Goal: Task Accomplishment & Management: Complete application form

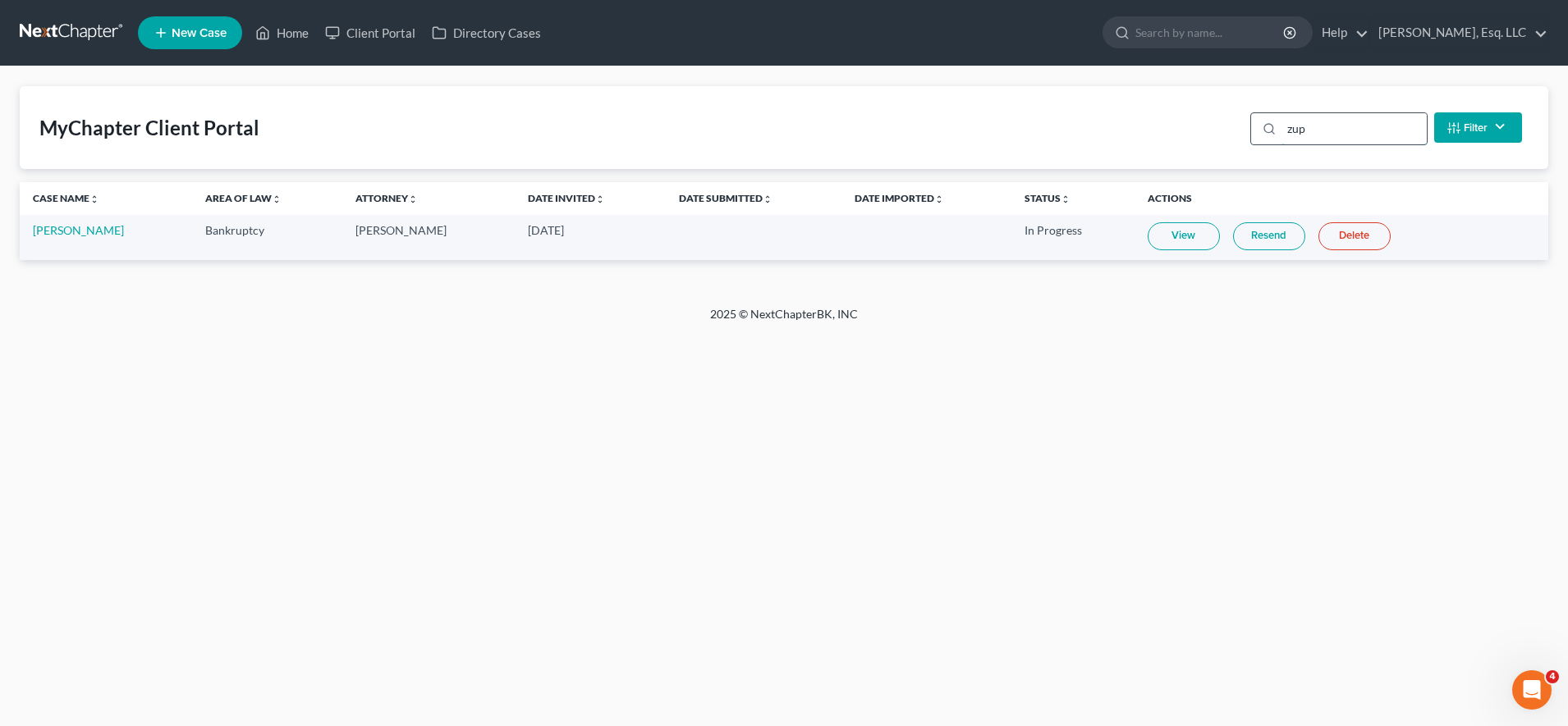
click at [1319, 138] on input "zup" at bounding box center [1354, 128] width 145 height 31
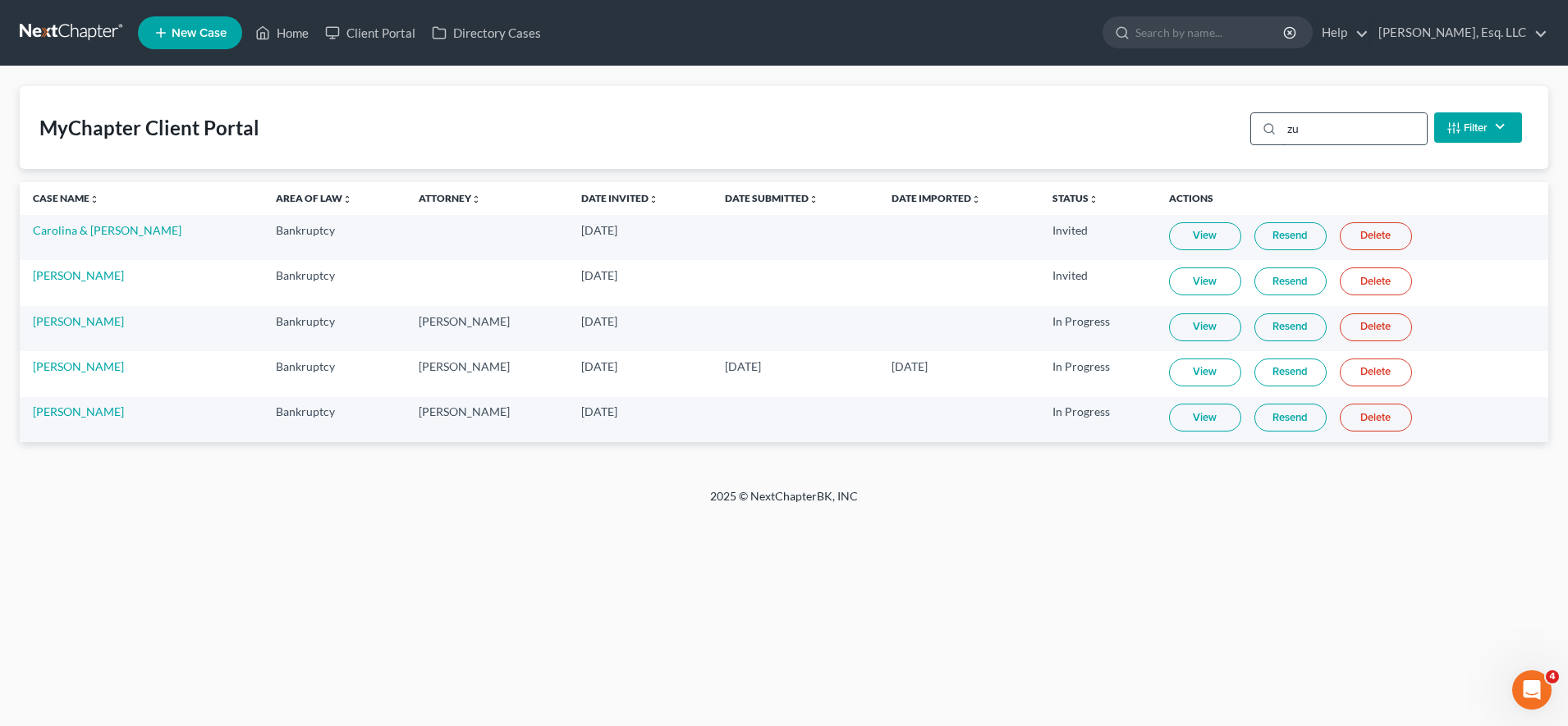
type input "z"
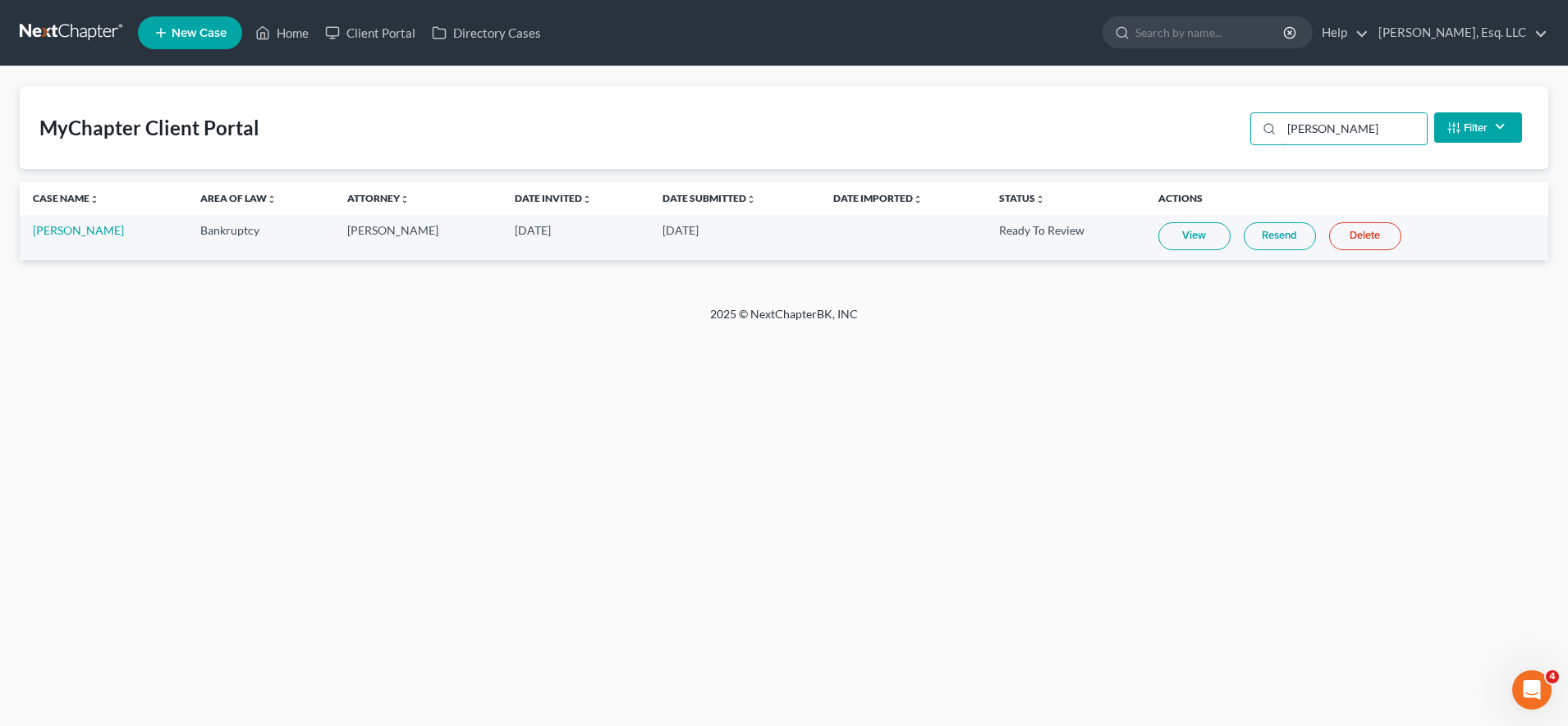
type input "[PERSON_NAME]"
click at [87, 238] on td "[PERSON_NAME]" at bounding box center [103, 237] width 168 height 45
click at [85, 231] on link "[PERSON_NAME]" at bounding box center [78, 231] width 91 height 14
select select "6"
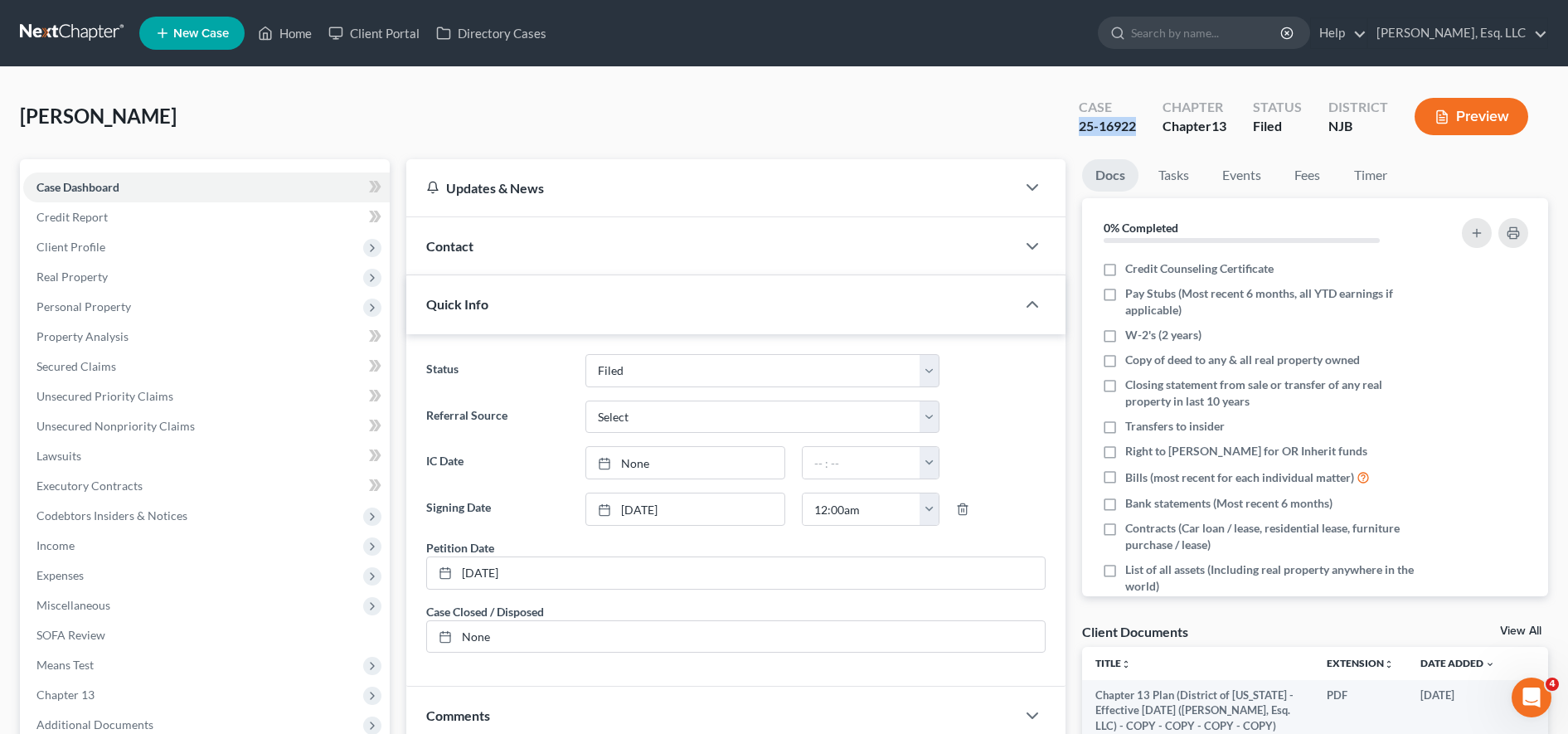
drag, startPoint x: 1144, startPoint y: 131, endPoint x: 1058, endPoint y: 123, distance: 86.4
click at [1059, 123] on div "Case 25-16922 Chapter Chapter 13 Status Filed District [GEOGRAPHIC_DATA] Preview" at bounding box center [1304, 117] width 489 height 59
copy div "25-16922"
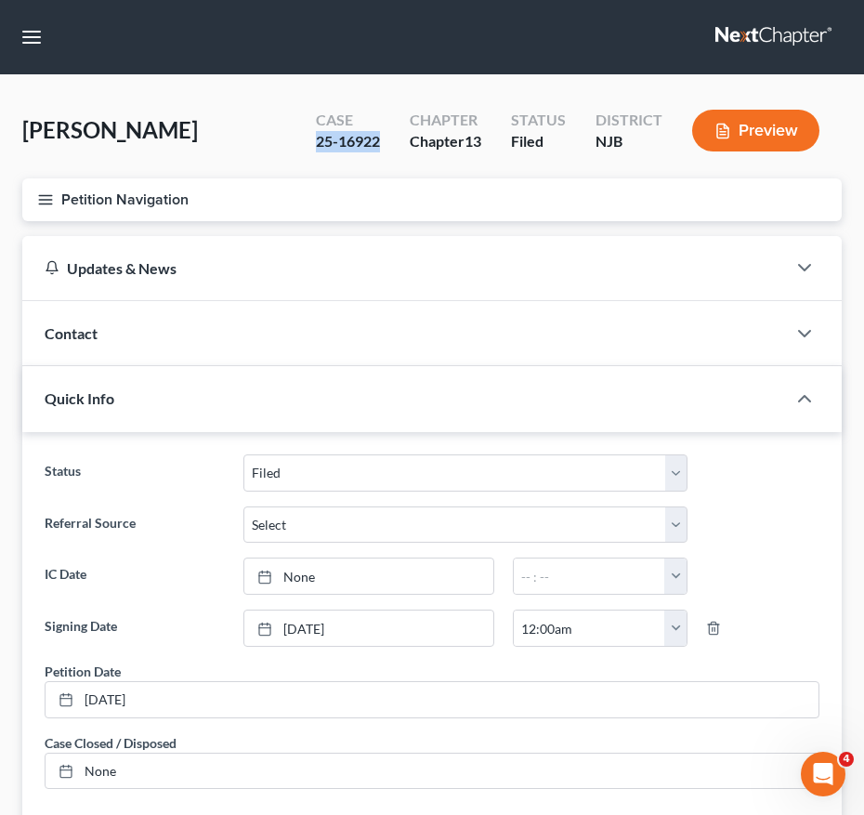
copy div "25-16922"
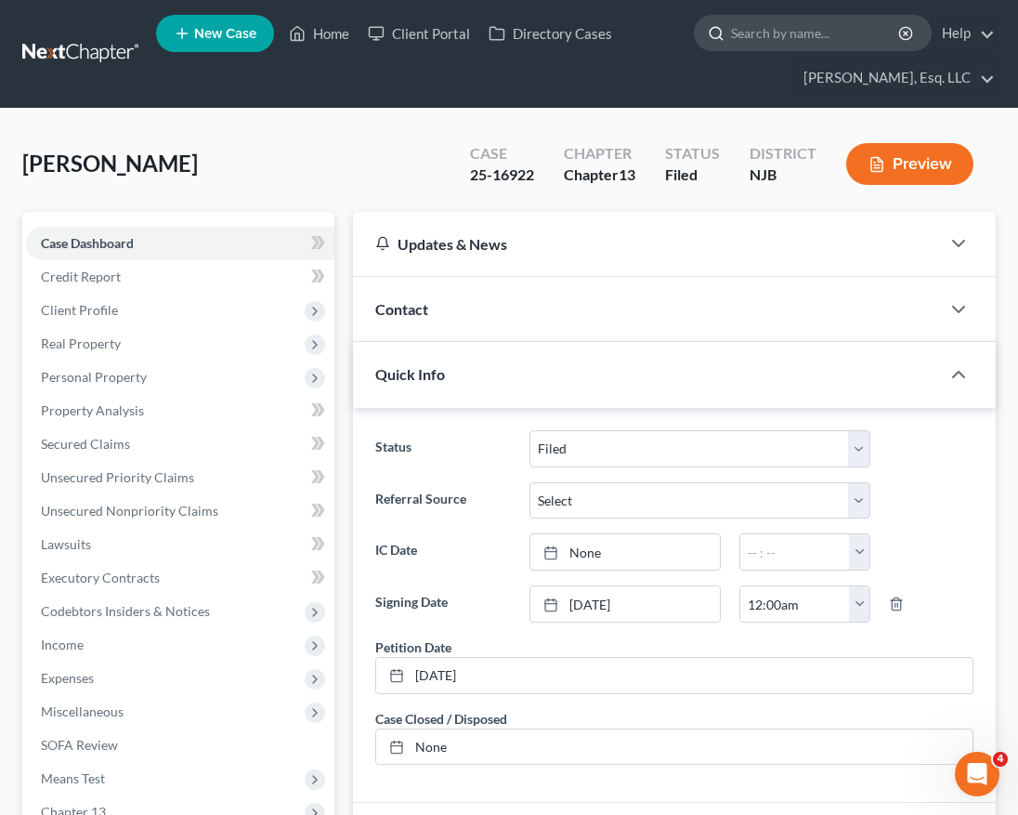
click at [826, 40] on input "search" at bounding box center [816, 33] width 170 height 34
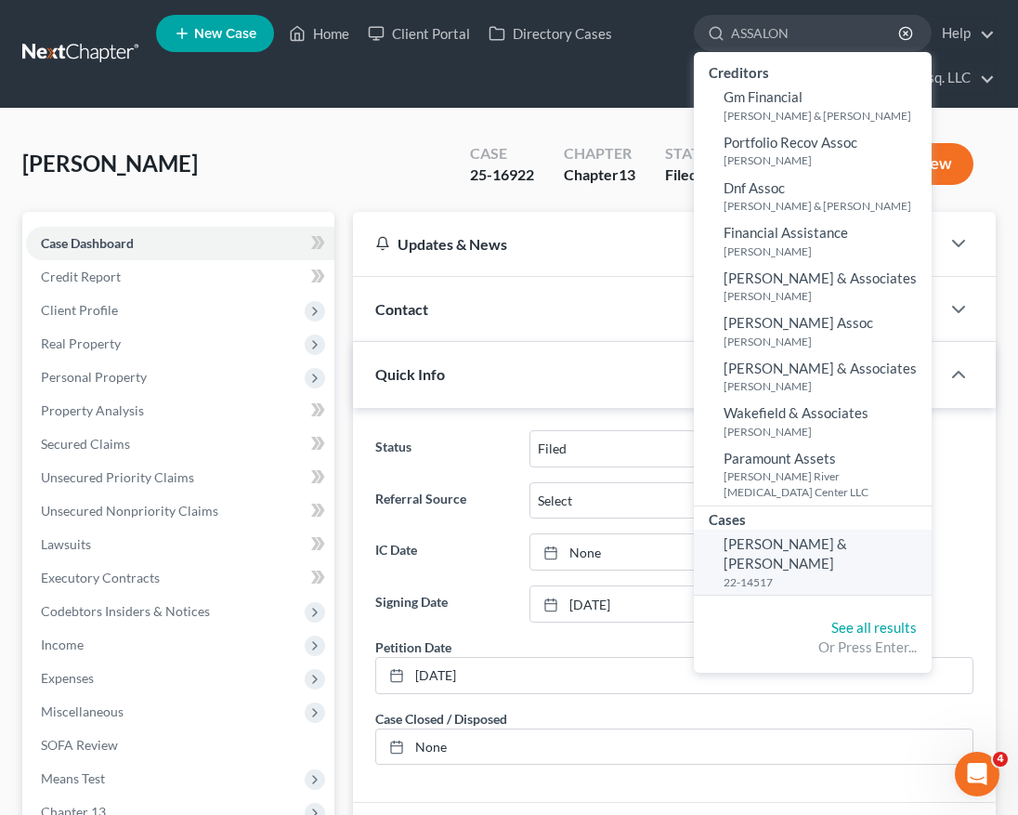
type input "ASSALON"
click at [776, 535] on span "[PERSON_NAME] & [PERSON_NAME]" at bounding box center [786, 553] width 124 height 36
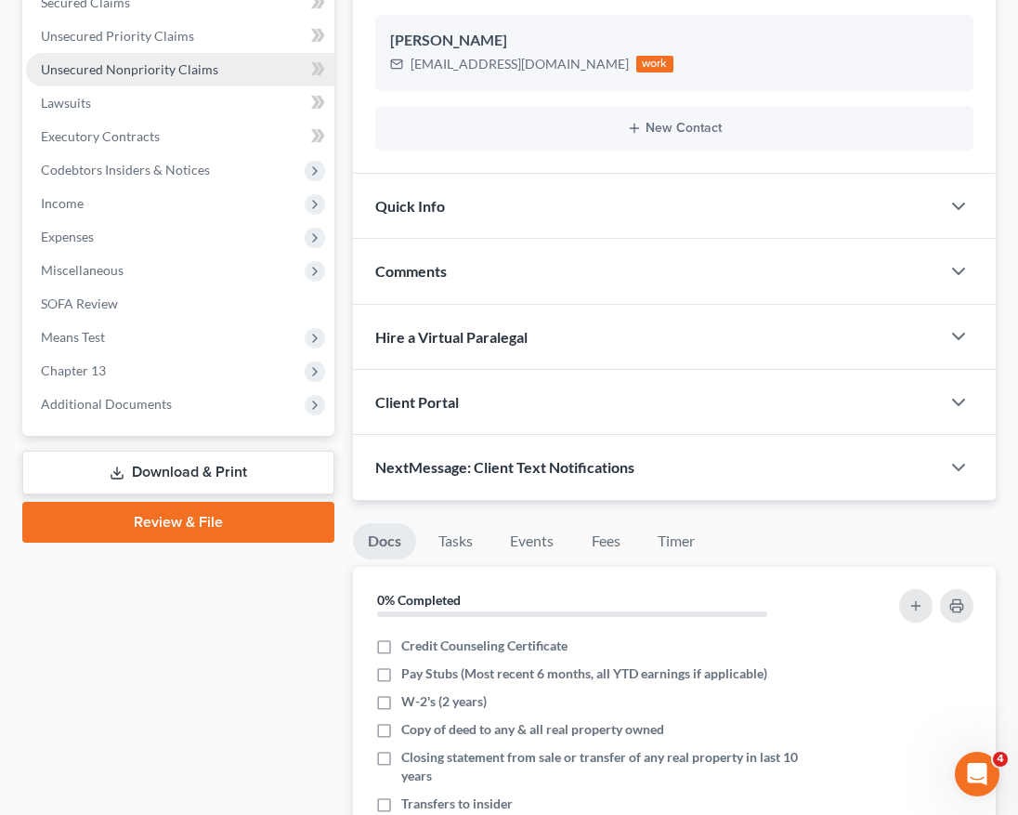
scroll to position [442, 0]
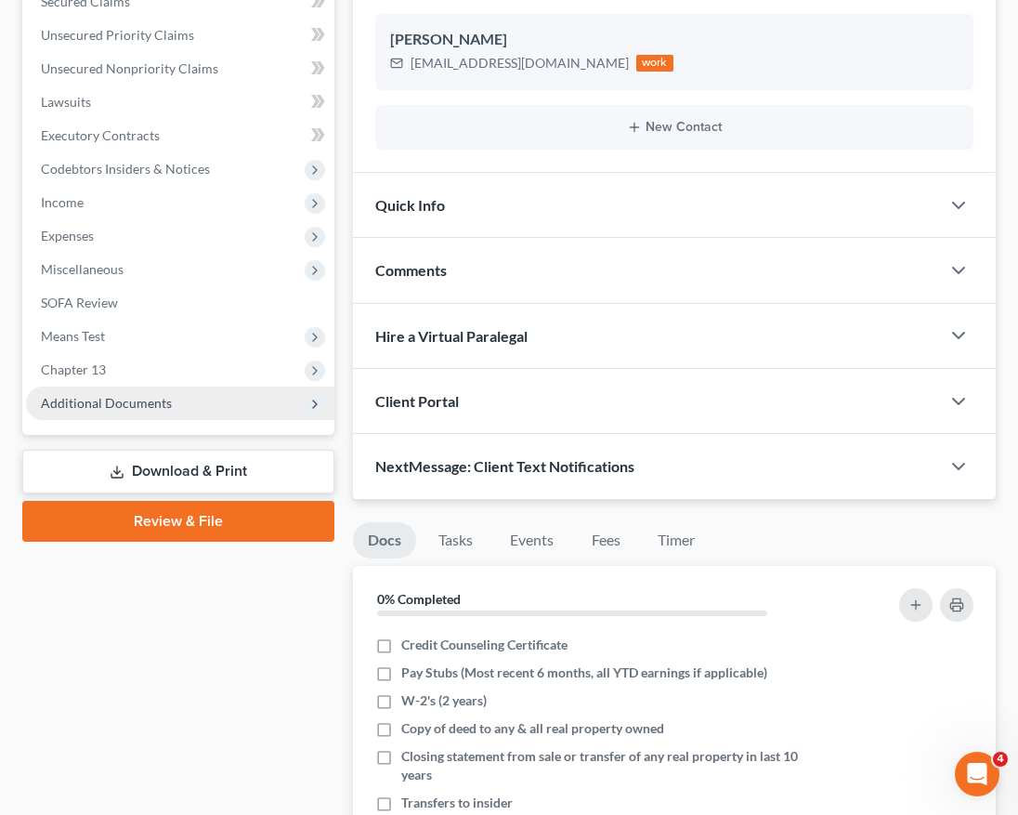
click at [132, 392] on span "Additional Documents" at bounding box center [180, 403] width 309 height 33
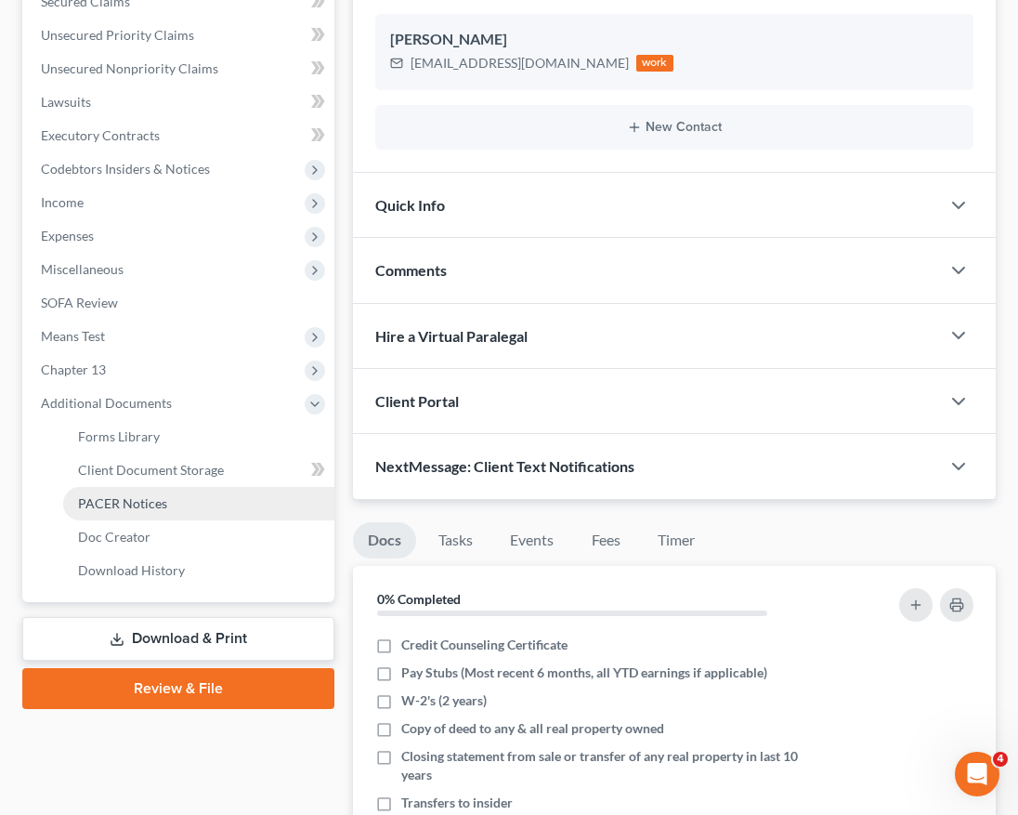
click at [127, 500] on span "PACER Notices" at bounding box center [122, 503] width 89 height 16
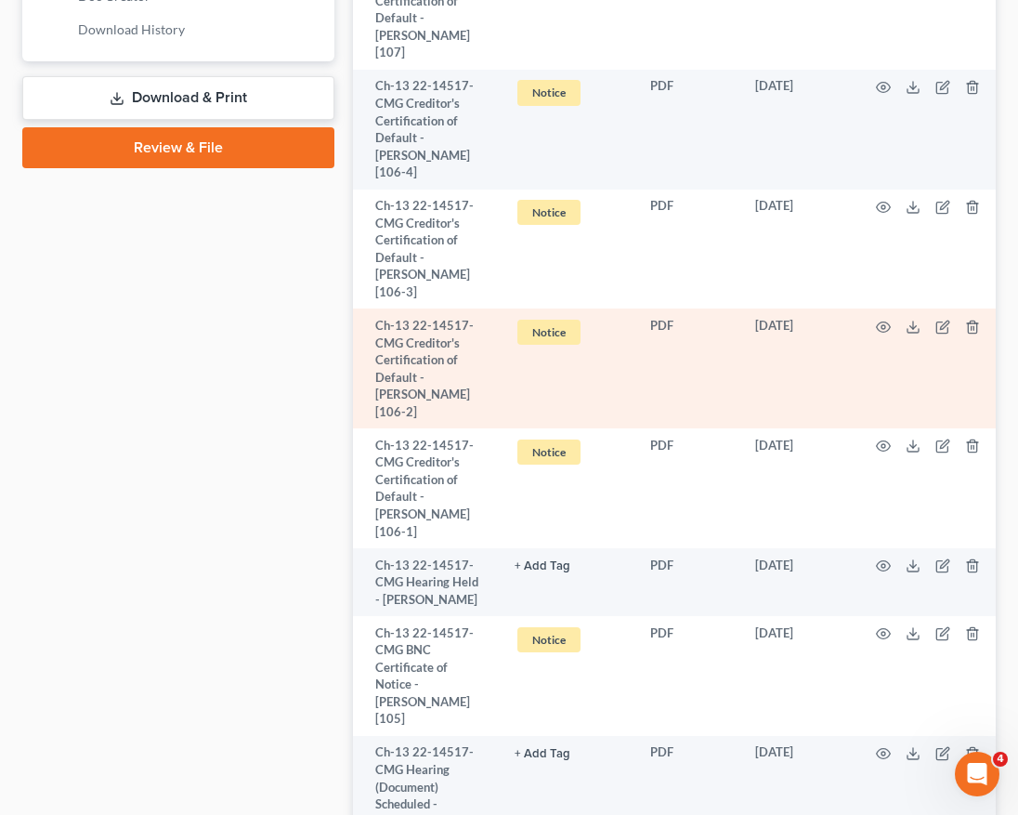
scroll to position [984, 0]
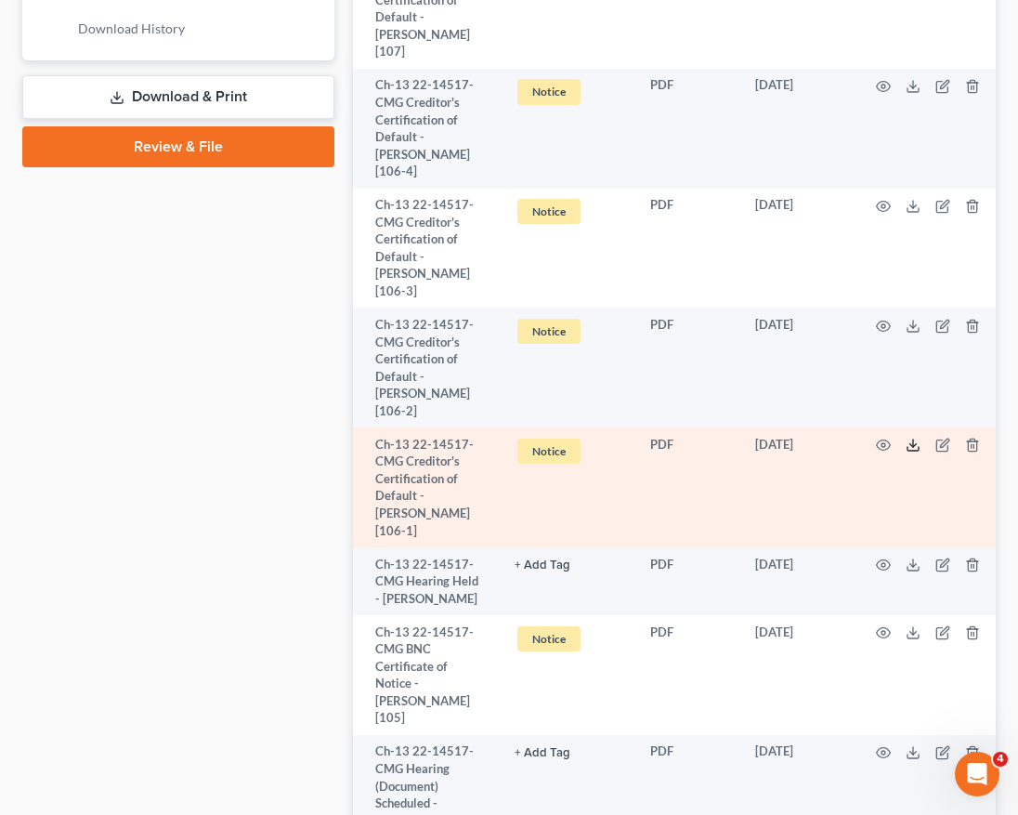
click at [908, 447] on icon at bounding box center [913, 449] width 11 height 4
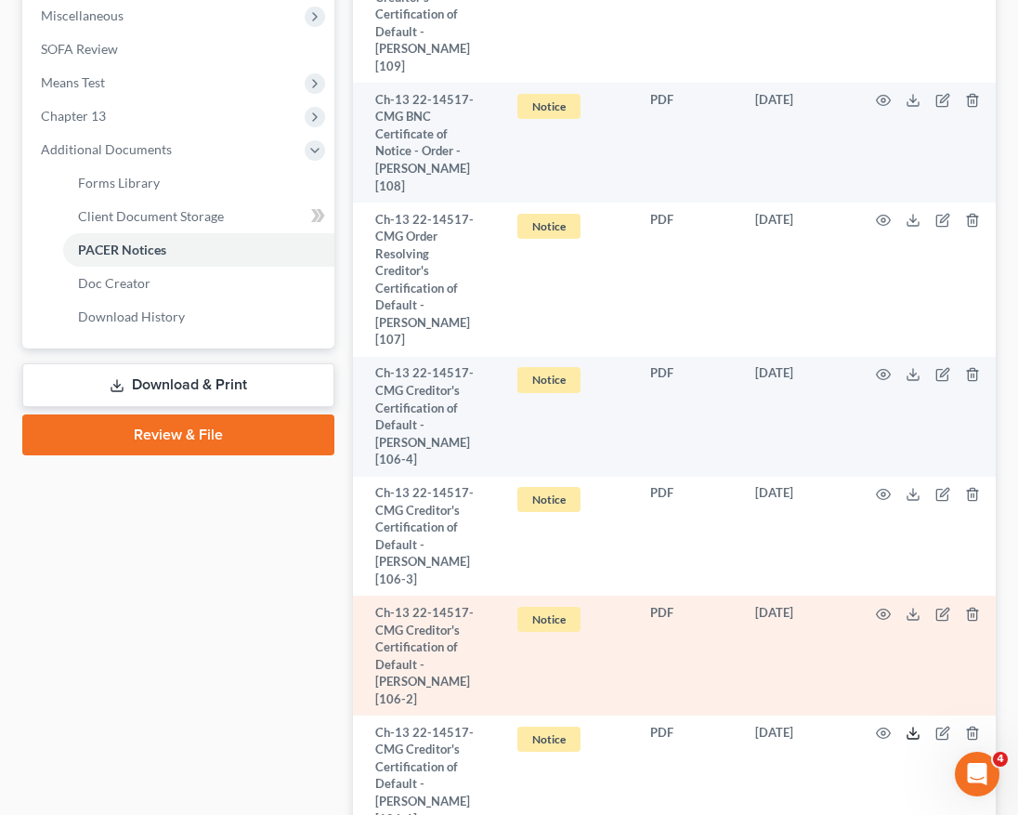
scroll to position [693, 0]
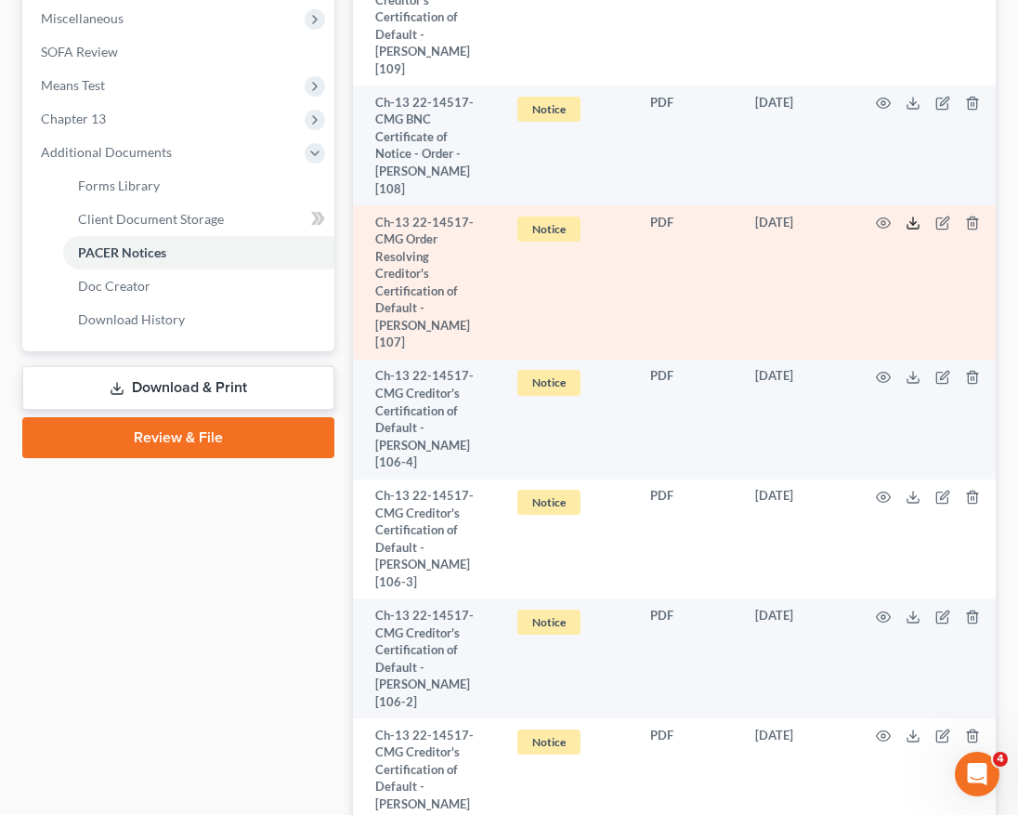
click at [906, 216] on icon at bounding box center [913, 223] width 15 height 15
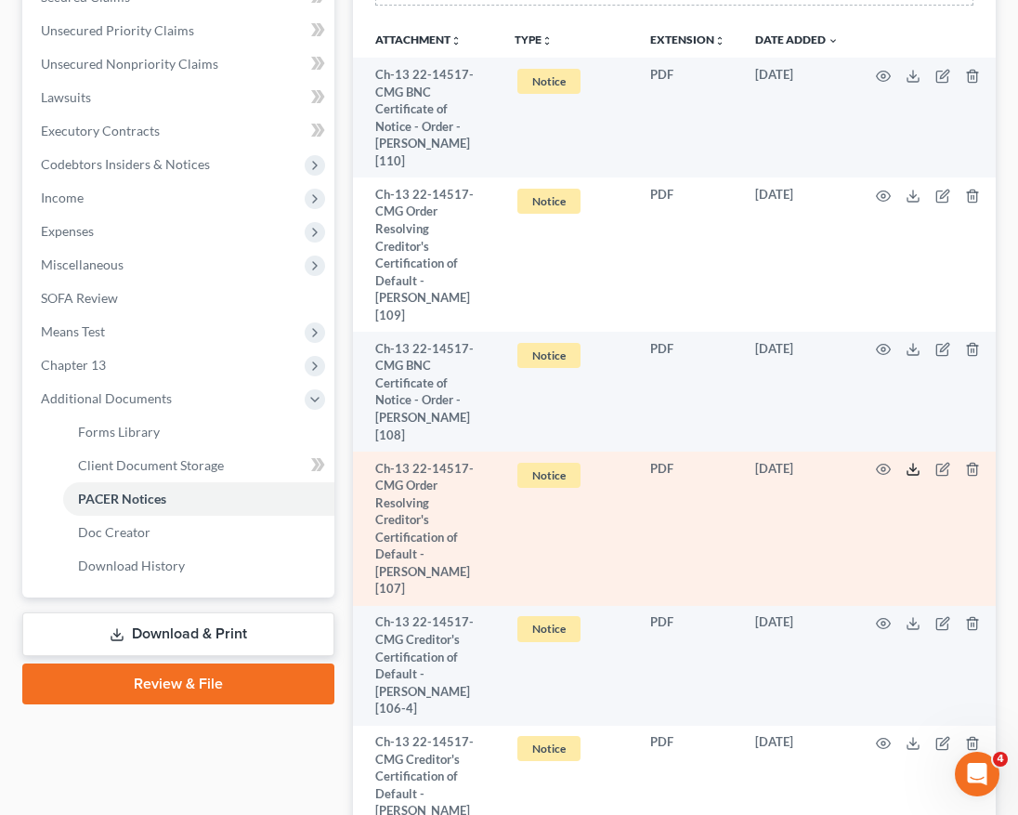
scroll to position [440, 0]
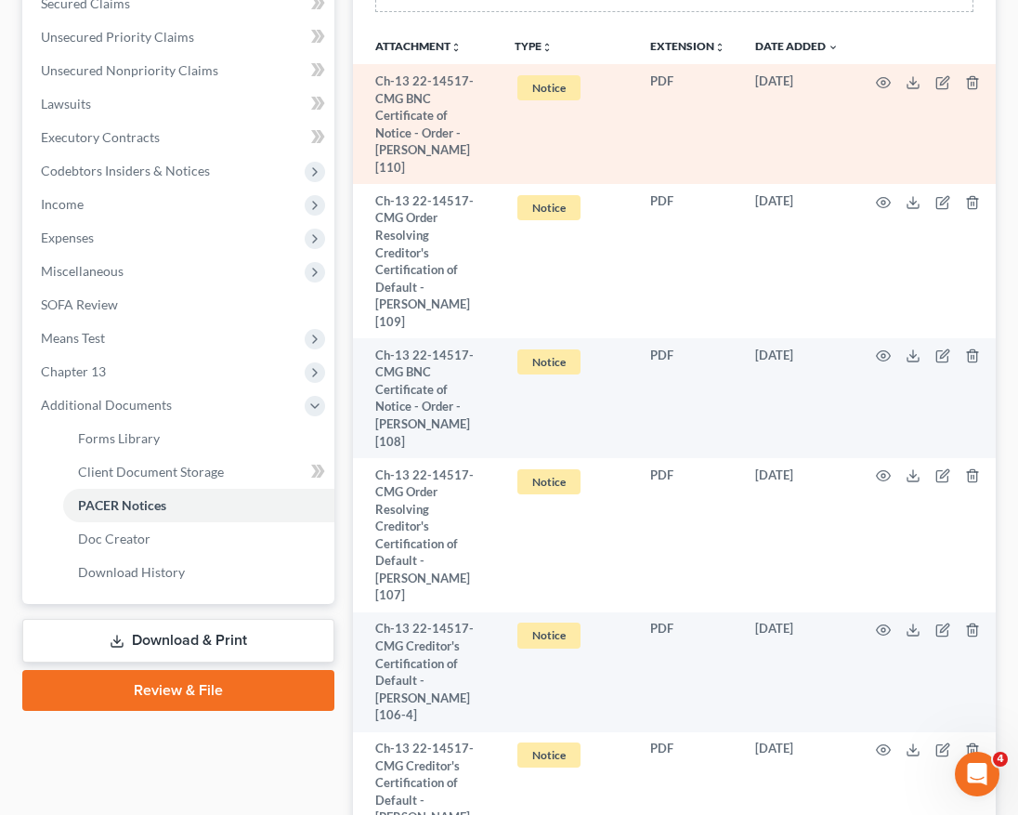
click at [894, 78] on td at bounding box center [932, 124] width 156 height 120
click at [911, 83] on polyline at bounding box center [914, 82] width 7 height 3
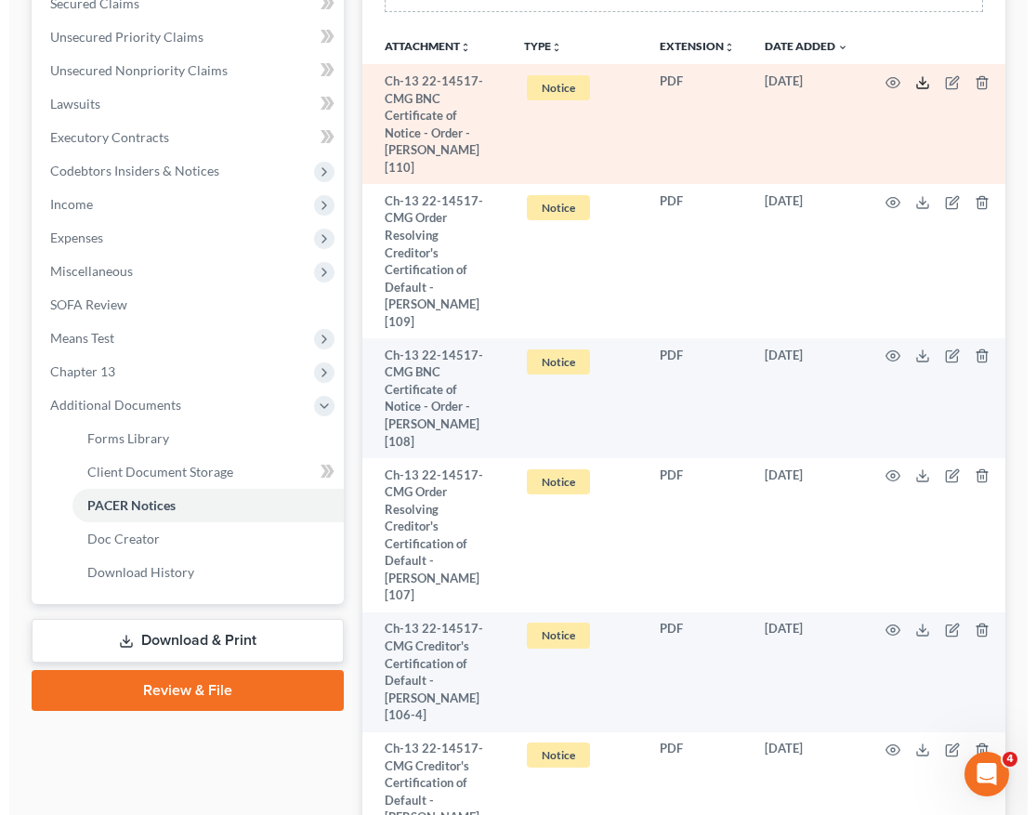
scroll to position [0, 0]
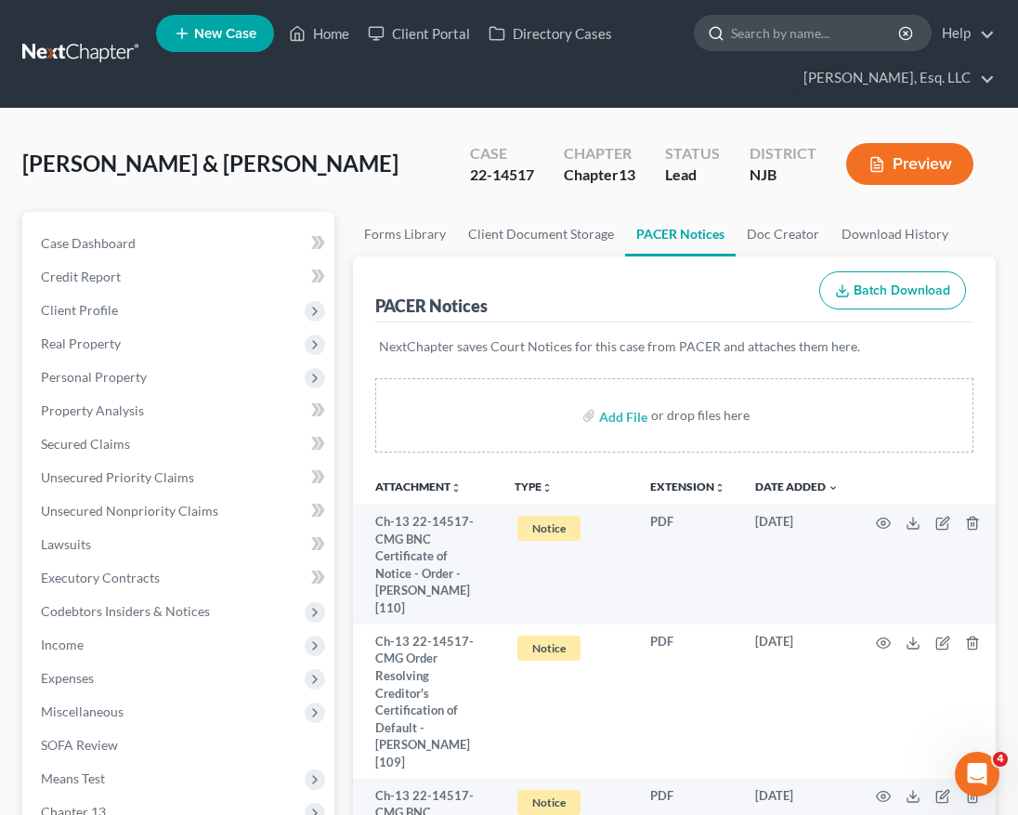
click at [831, 28] on input "search" at bounding box center [816, 33] width 170 height 34
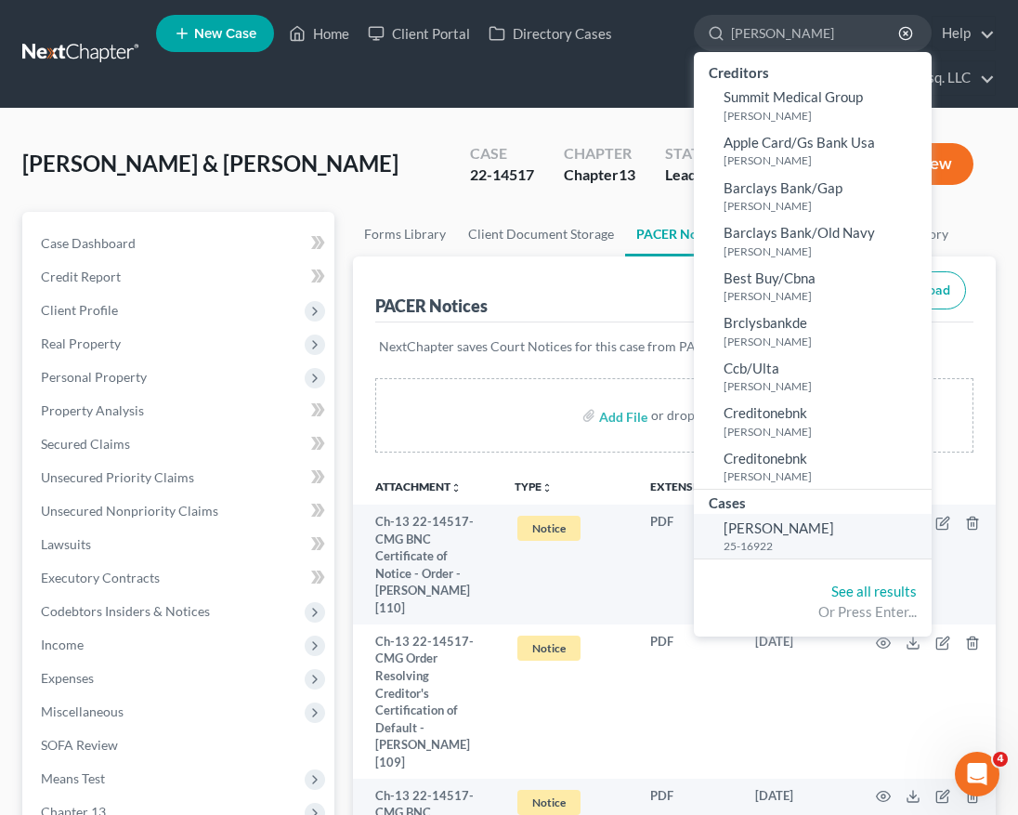
type input "[PERSON_NAME]"
click at [826, 542] on small "25-16922" at bounding box center [826, 546] width 204 height 16
select select "6"
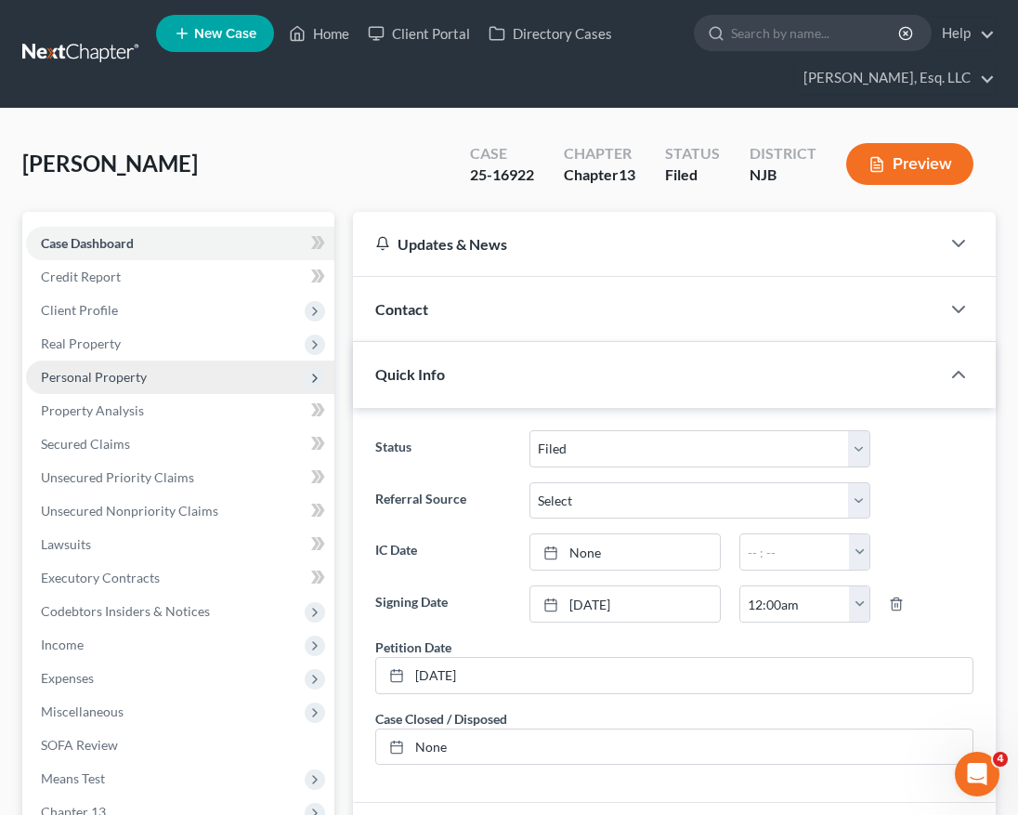
click at [171, 375] on span "Personal Property" at bounding box center [180, 377] width 309 height 33
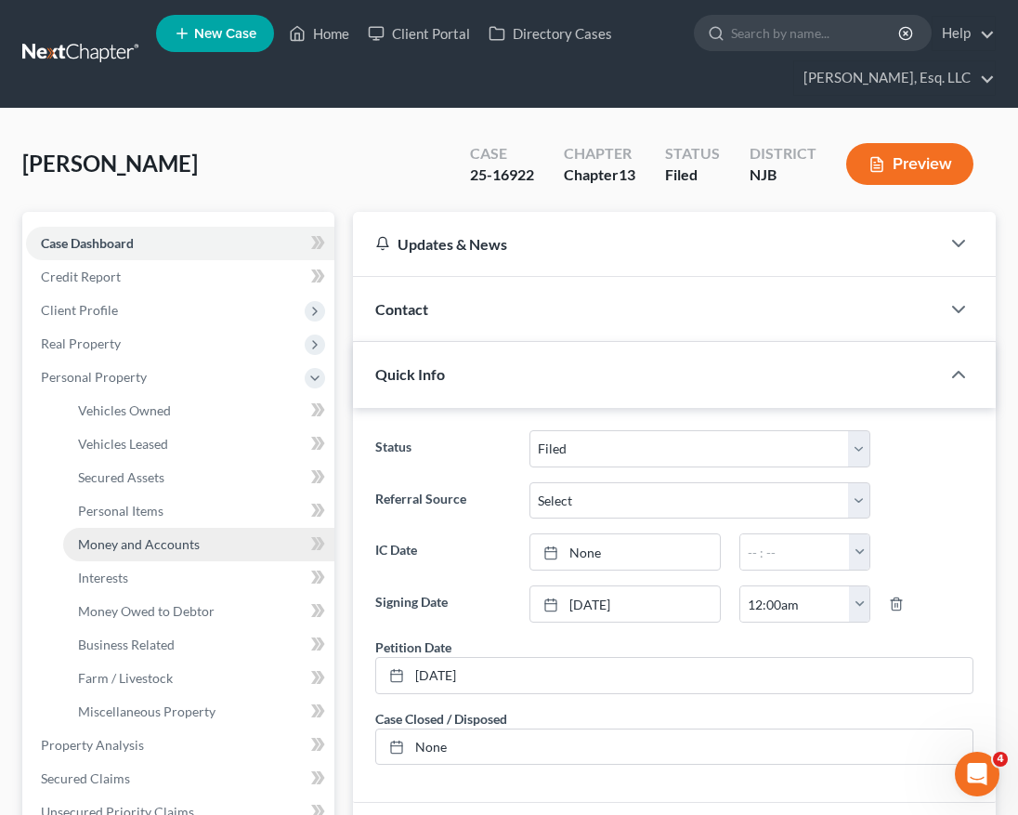
click at [193, 545] on span "Money and Accounts" at bounding box center [139, 544] width 122 height 16
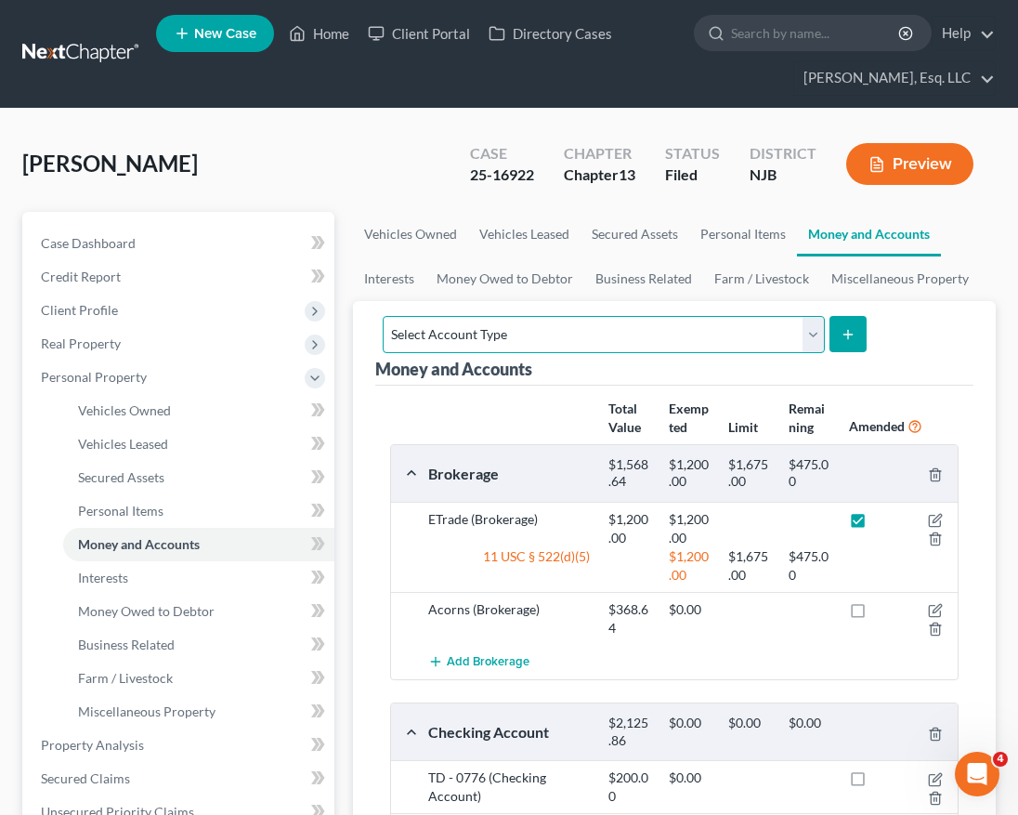
click at [729, 338] on select "Select Account Type Brokerage (A/B: 18, SOFA: 20) Cash on Hand (A/B: 16) Certif…" at bounding box center [604, 334] width 442 height 37
select select "checking"
click at [383, 316] on select "Select Account Type Brokerage (A/B: 18, SOFA: 20) Cash on Hand (A/B: 16) Certif…" at bounding box center [604, 334] width 442 height 37
click at [845, 347] on button "submit" at bounding box center [848, 334] width 36 height 36
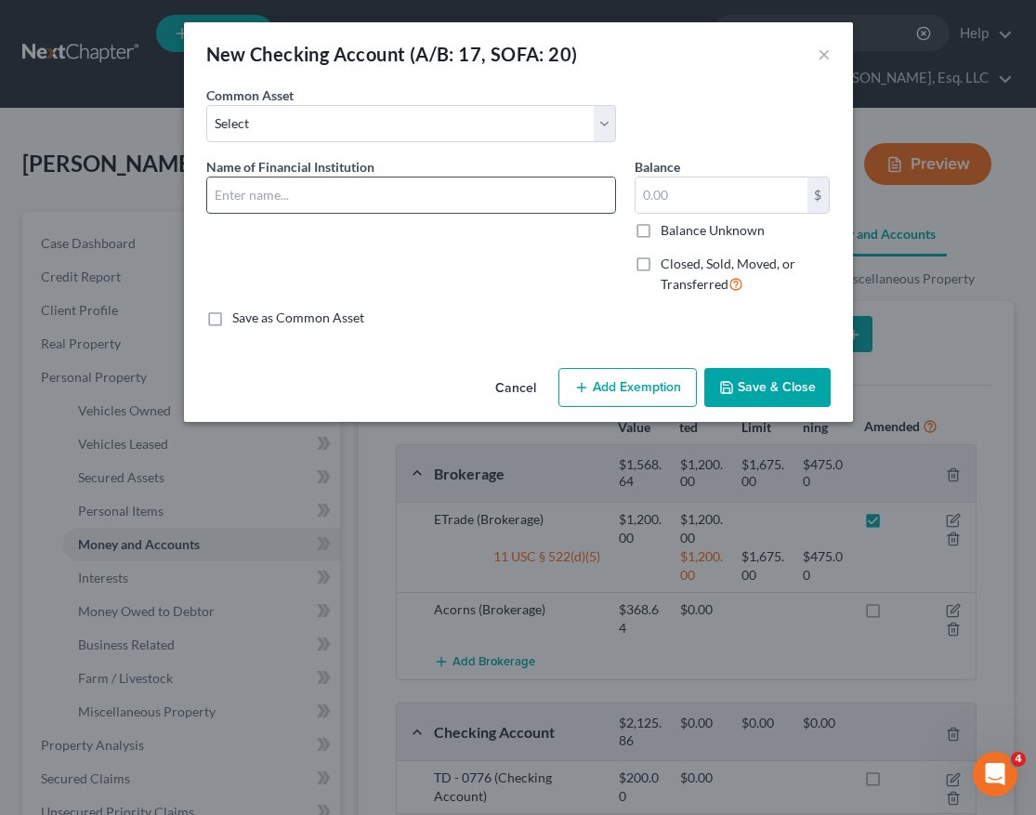
click at [545, 199] on input "text" at bounding box center [411, 194] width 408 height 35
type input "p"
click at [243, 195] on input "PNC Checking Account" at bounding box center [411, 194] width 408 height 35
click at [414, 217] on div "Name of Financial Institution * PNC Joint Checking Account" at bounding box center [411, 233] width 428 height 152
click at [410, 201] on input "PNC Joint Checking Account" at bounding box center [411, 194] width 408 height 35
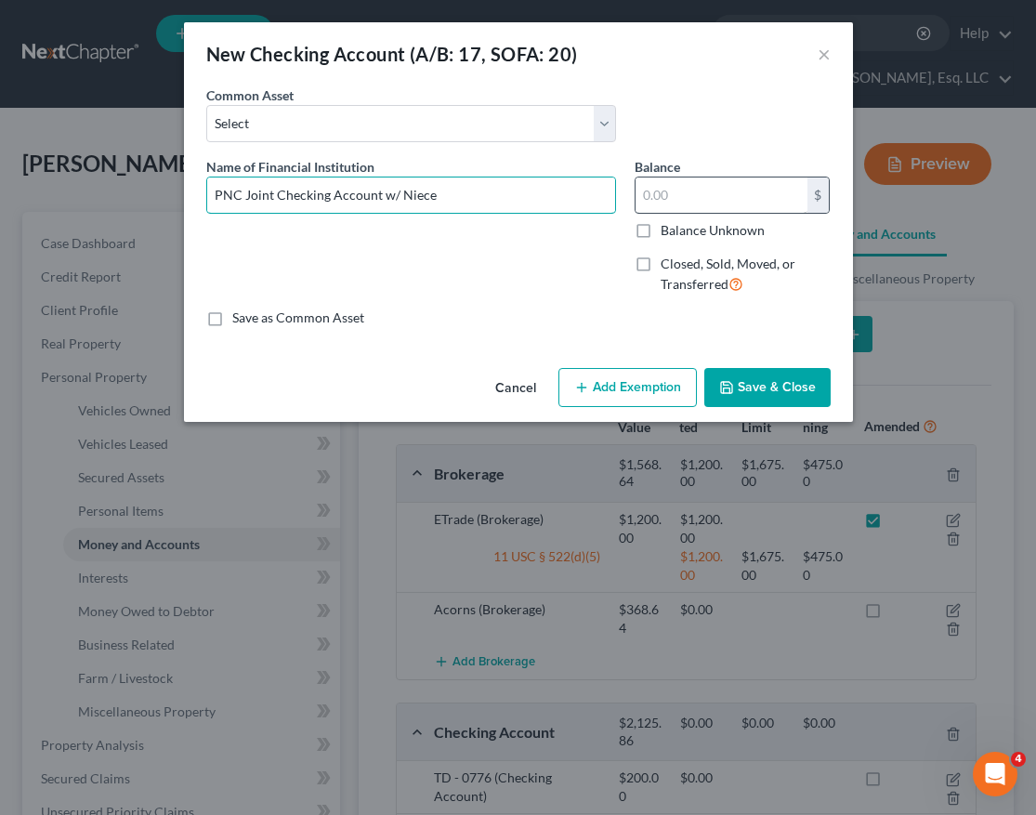
type input "PNC Joint Checking Account w/ Niece"
click at [678, 208] on input "text" at bounding box center [722, 194] width 172 height 35
type input "1,500.00"
click at [650, 397] on button "Add Exemption" at bounding box center [627, 387] width 138 height 39
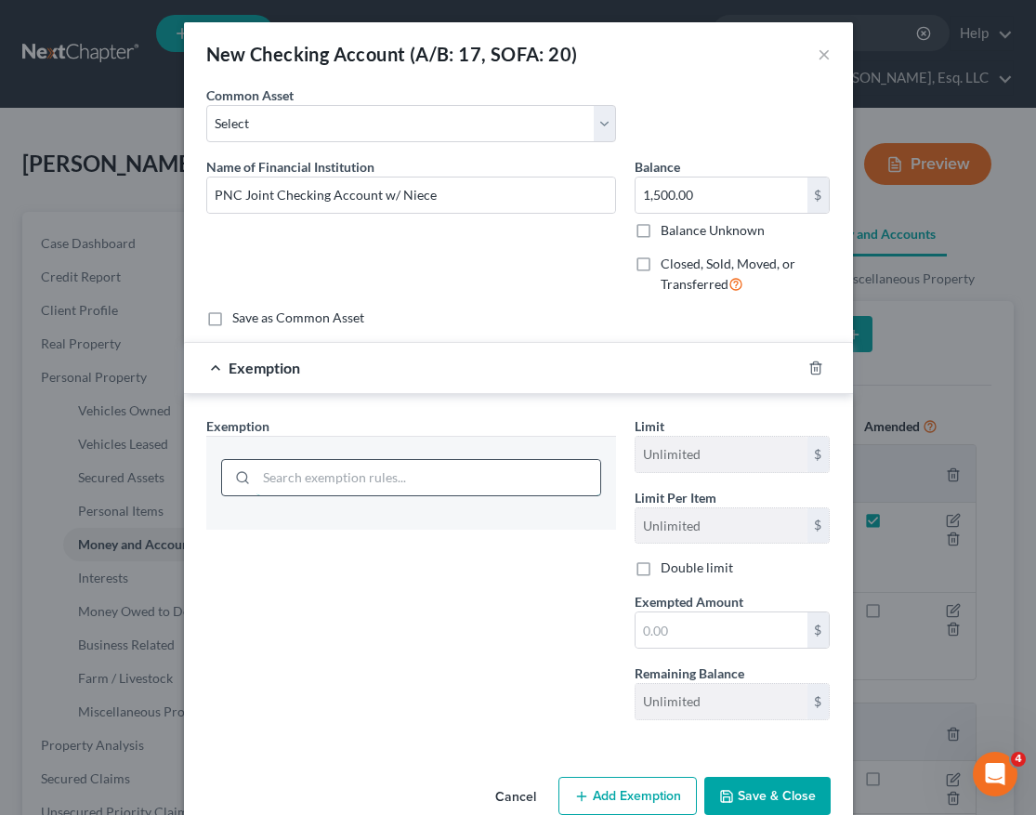
click at [533, 481] on input "search" at bounding box center [428, 477] width 344 height 35
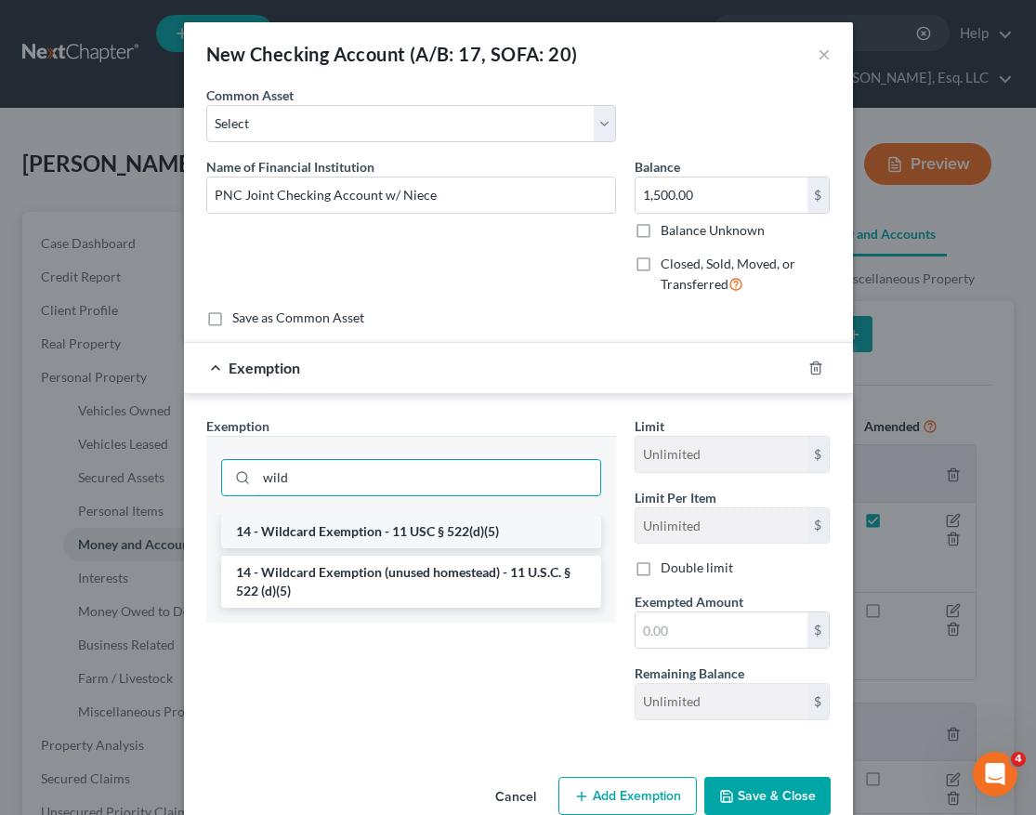
type input "wild"
click at [528, 535] on li "14 - Wildcard Exemption - 11 USC § 522(d)(5)" at bounding box center [411, 531] width 380 height 33
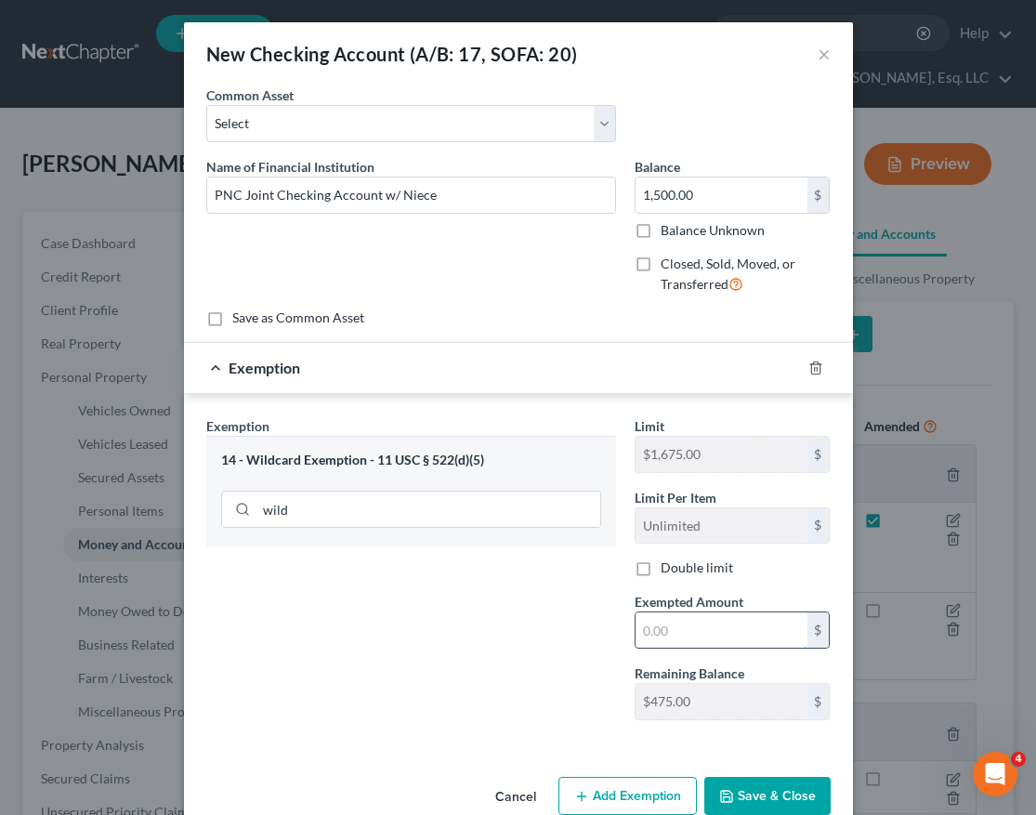
click at [696, 629] on input "text" at bounding box center [722, 629] width 172 height 35
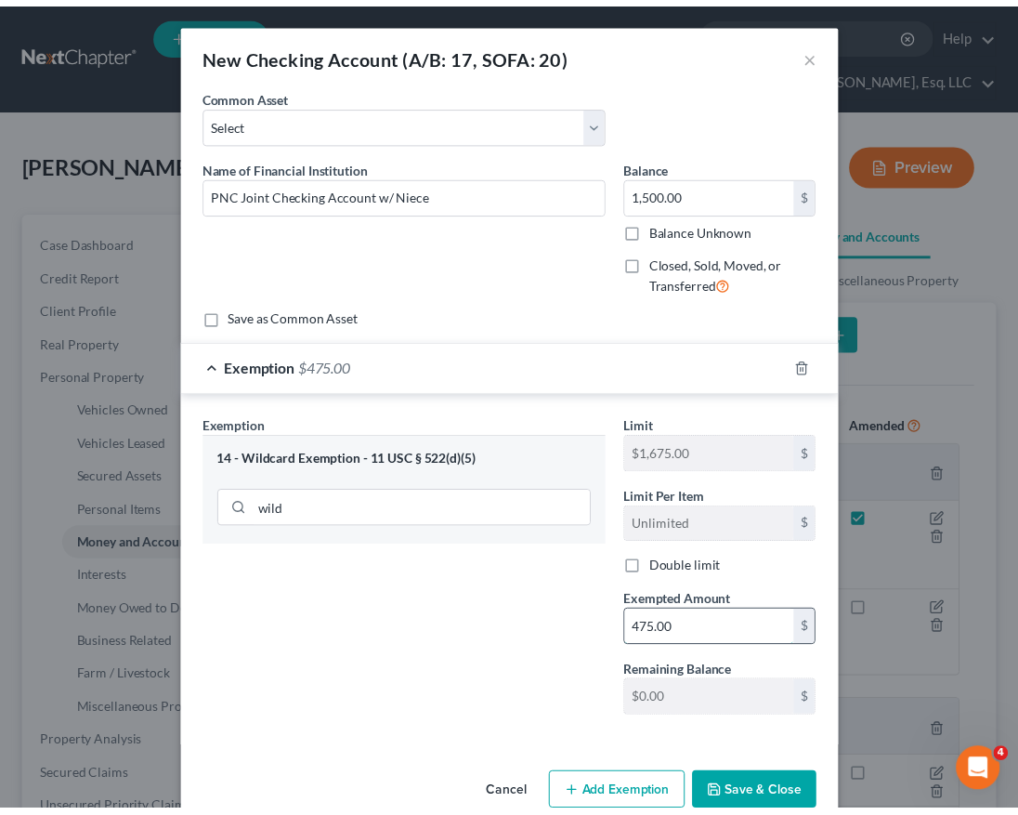
scroll to position [37, 0]
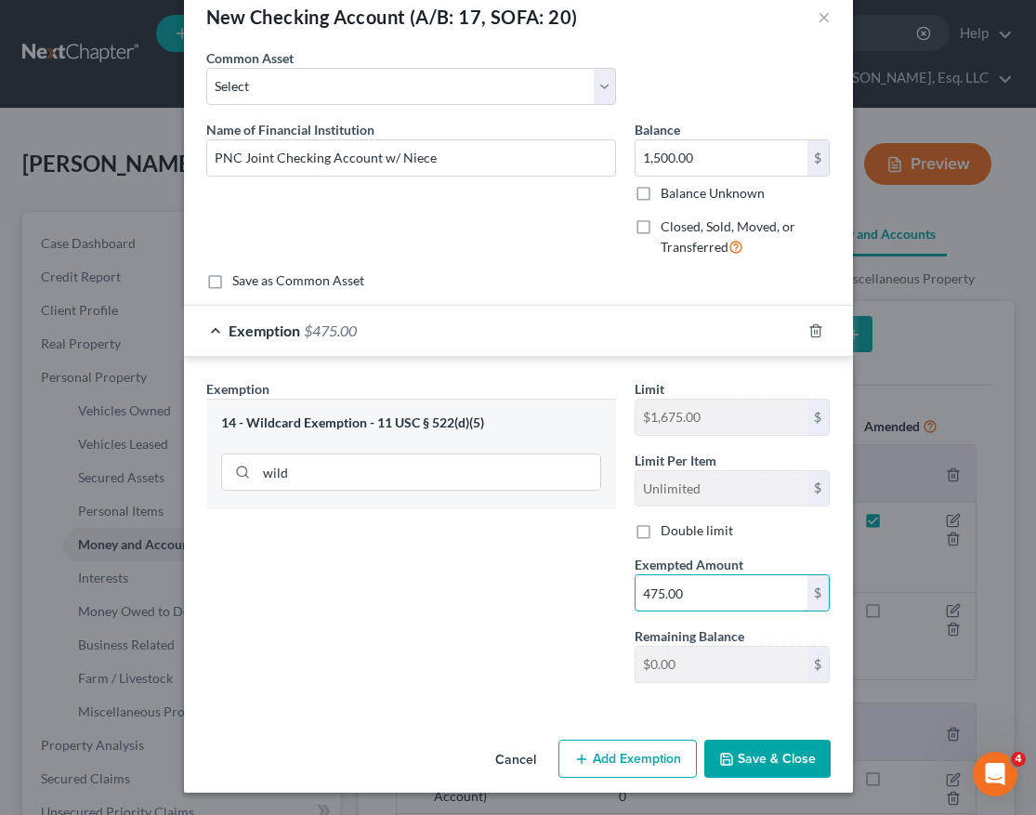
type input "475.00"
click at [731, 748] on button "Save & Close" at bounding box center [767, 759] width 126 height 39
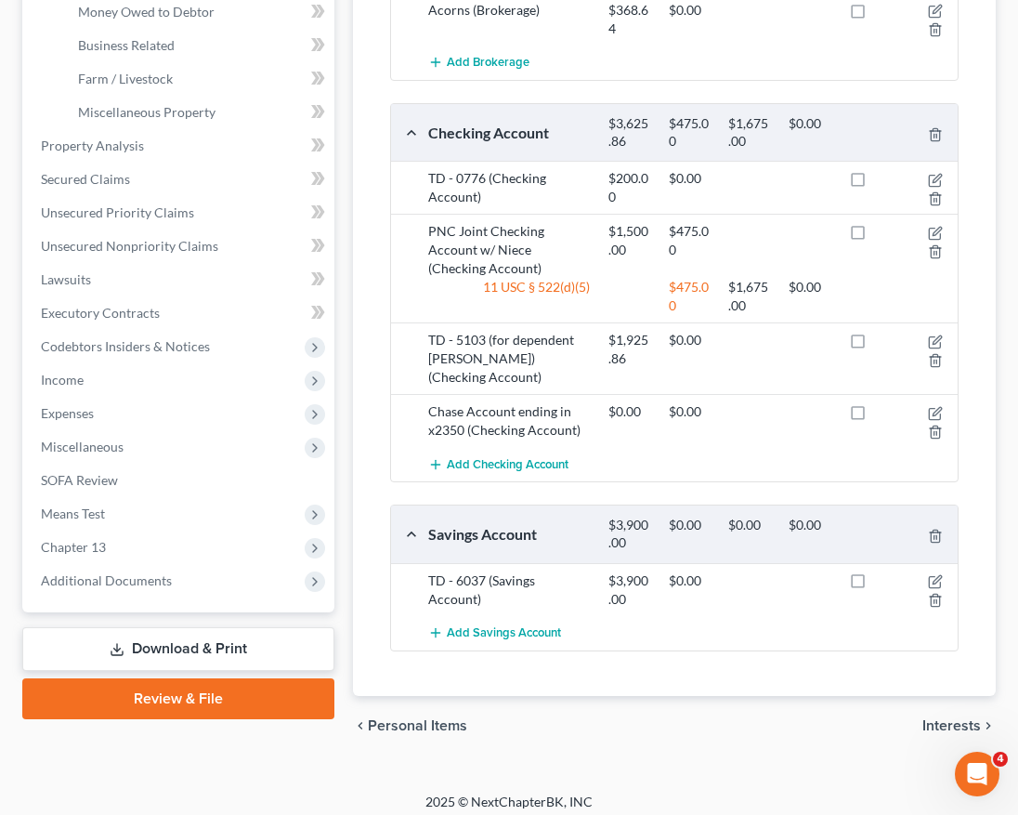
scroll to position [600, 0]
click at [875, 235] on label at bounding box center [875, 235] width 0 height 0
click at [883, 233] on input "checkbox" at bounding box center [889, 227] width 12 height 12
checkbox input "true"
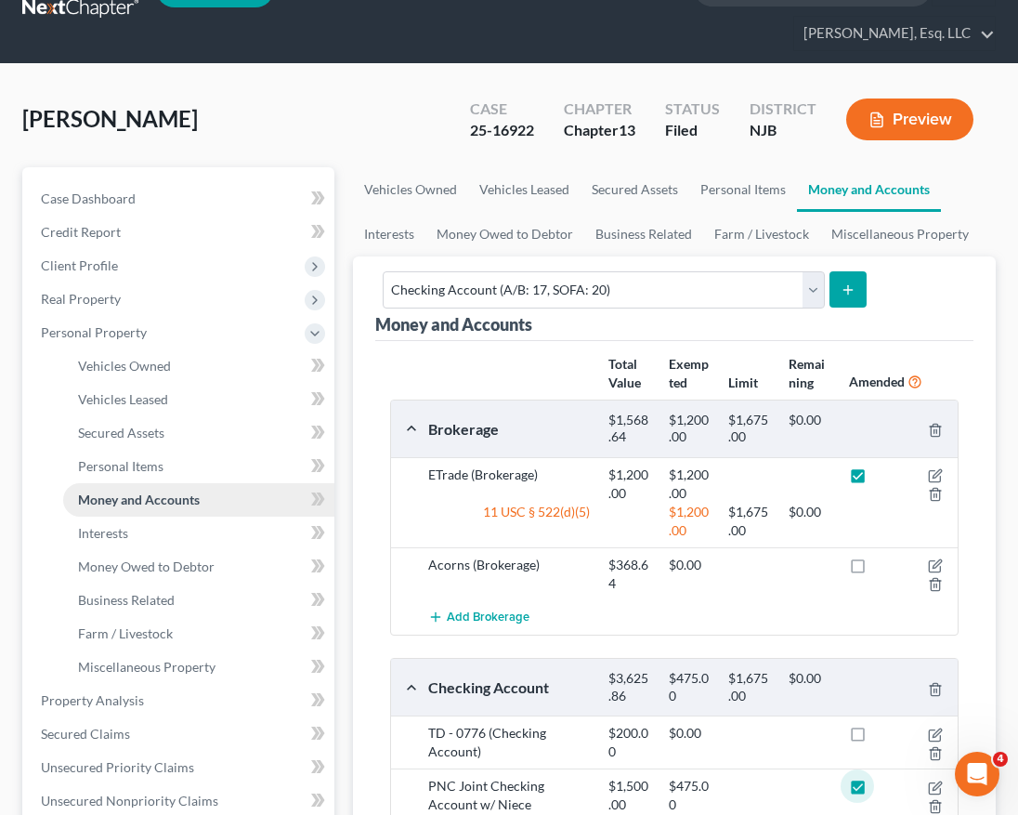
scroll to position [611, 0]
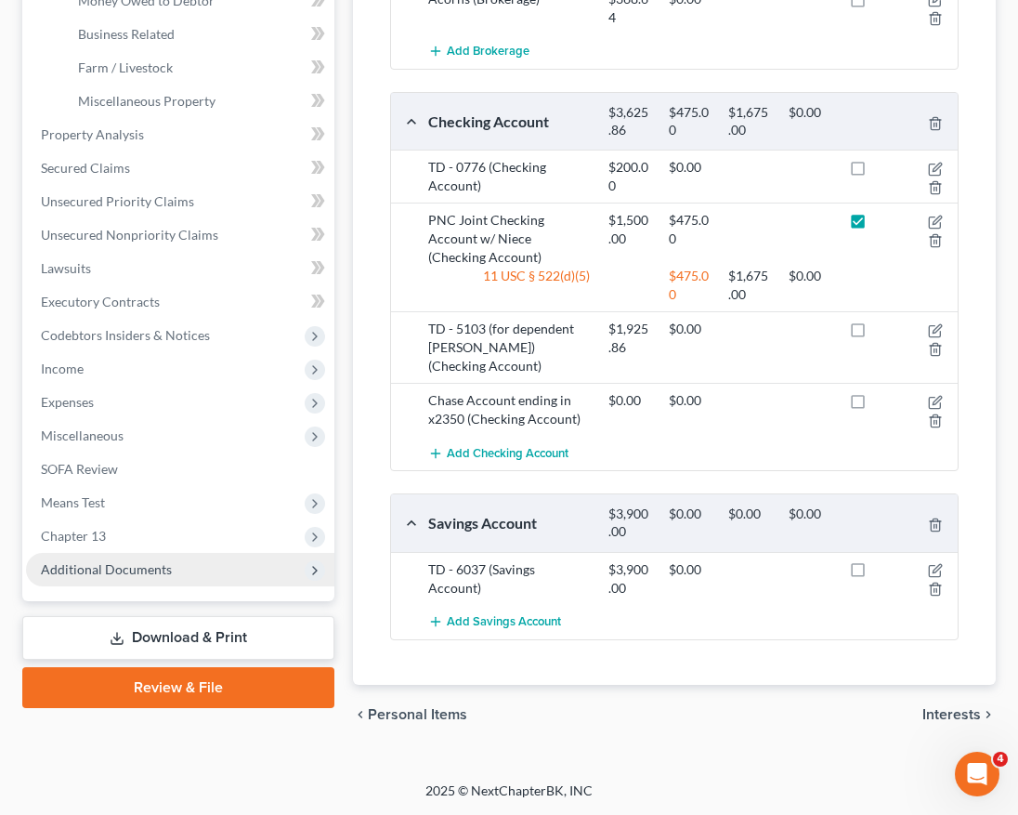
click at [166, 573] on span "Additional Documents" at bounding box center [106, 569] width 131 height 16
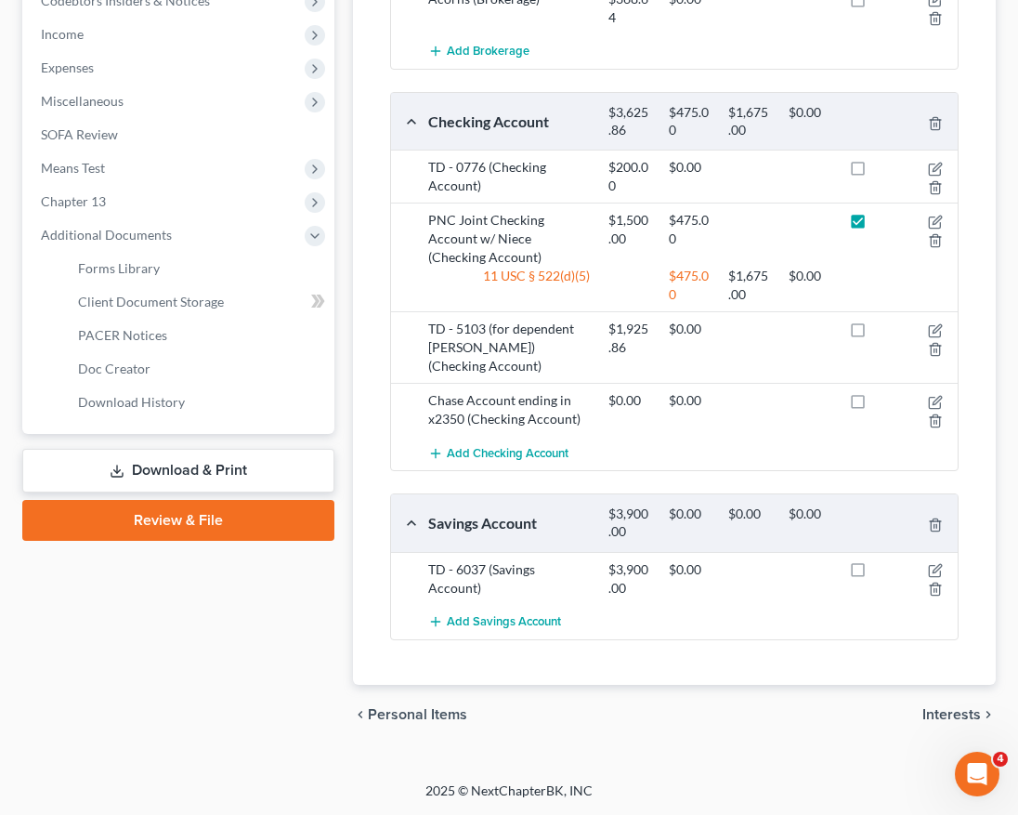
click at [180, 475] on link "Download & Print" at bounding box center [178, 471] width 312 height 44
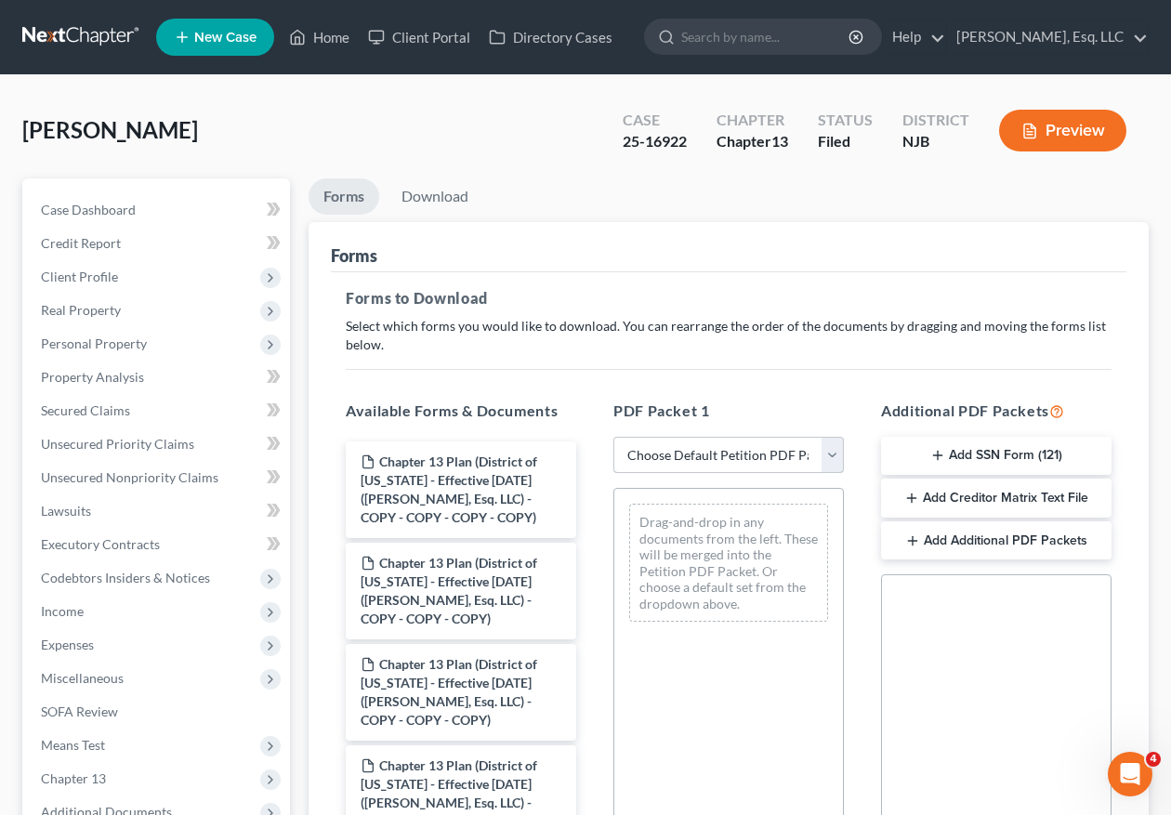
click at [770, 453] on select "Choose Default Petition PDF Packet Complete Bankruptcy Petition (all forms and …" at bounding box center [728, 455] width 230 height 37
select select "2"
click at [613, 437] on select "Choose Default Petition PDF Packet Complete Bankruptcy Petition (all forms and …" at bounding box center [728, 455] width 230 height 37
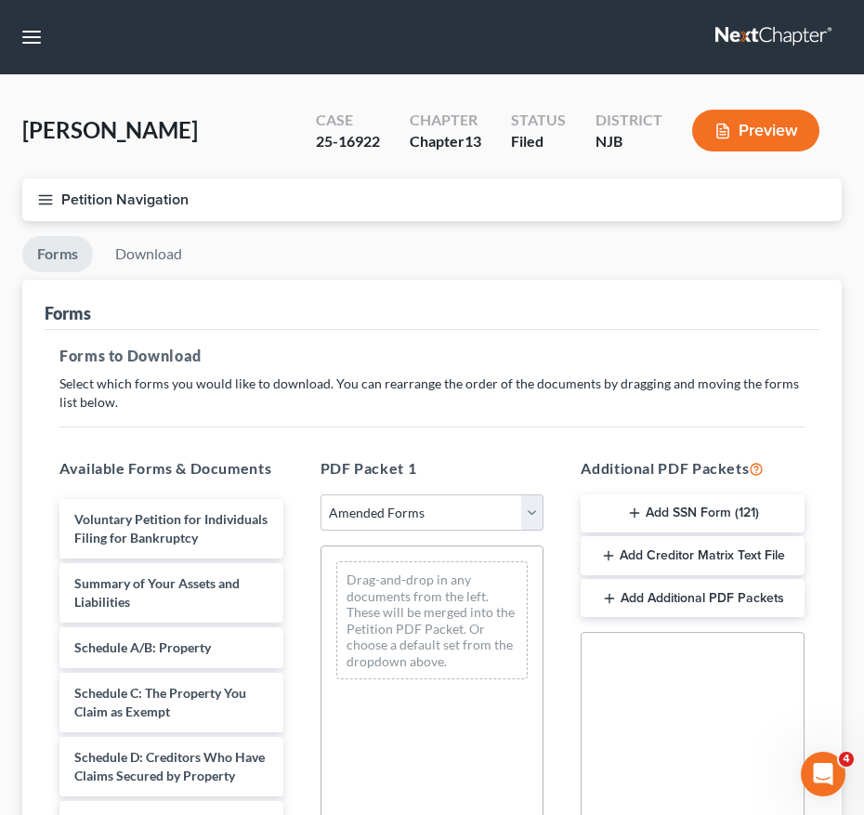
click at [53, 200] on icon "button" at bounding box center [45, 199] width 17 height 17
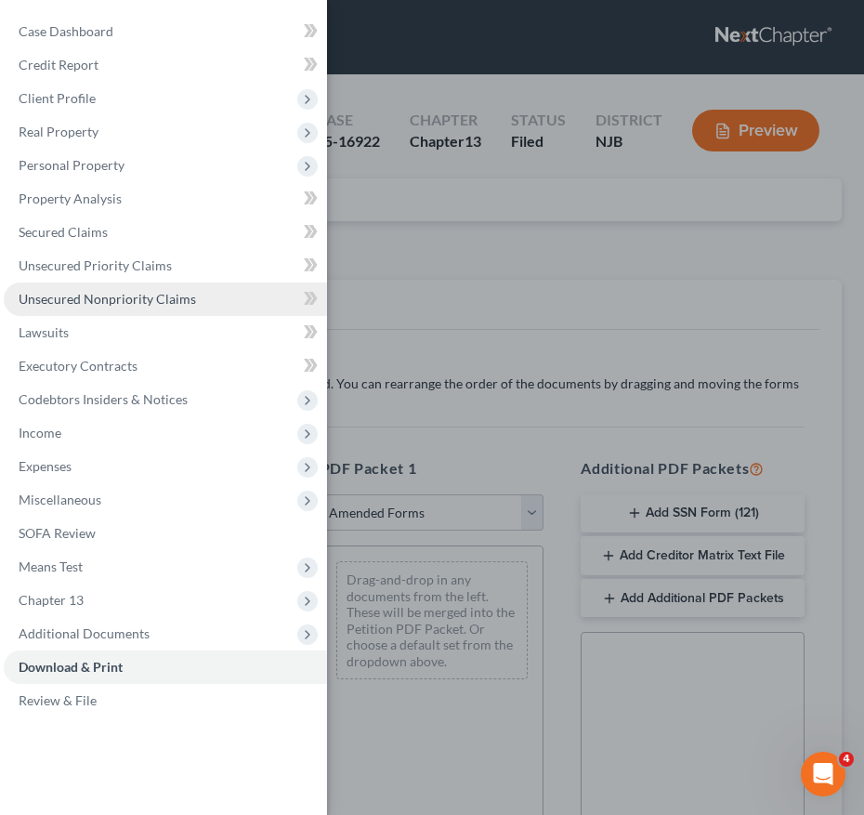
click at [109, 307] on link "Unsecured Nonpriority Claims" at bounding box center [165, 298] width 323 height 33
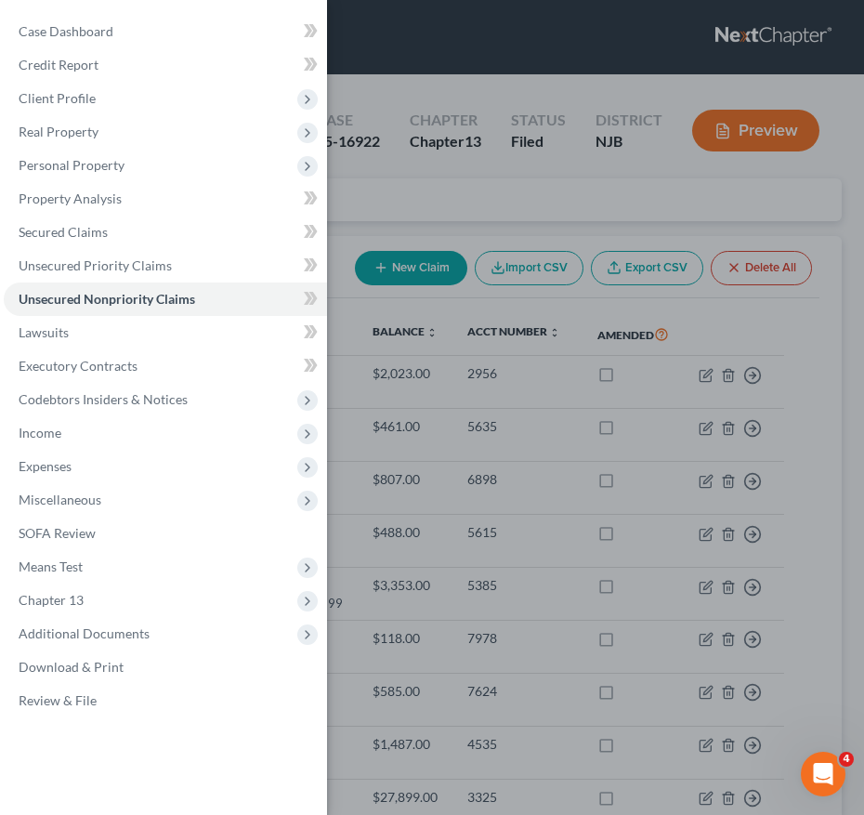
click at [467, 345] on div "Case Dashboard Payments Invoices Payments Payments Credit Report Client Profile" at bounding box center [432, 407] width 864 height 815
